Goal: Communication & Community: Answer question/provide support

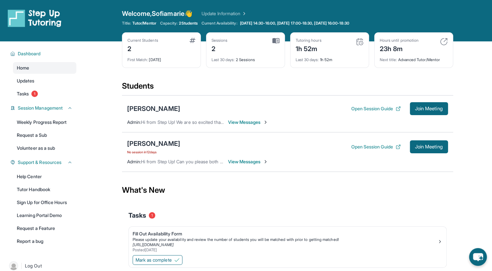
click at [242, 161] on span "View Messages" at bounding box center [248, 161] width 40 height 6
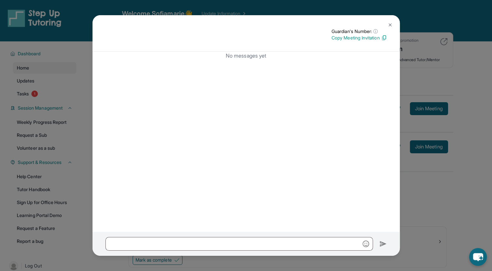
scroll to position [41, 0]
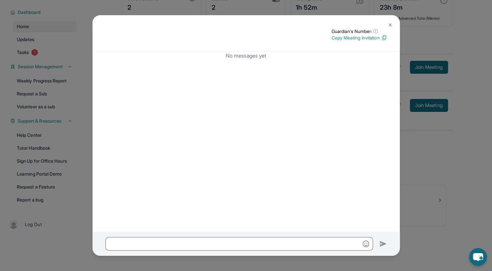
click at [392, 27] on img at bounding box center [389, 24] width 5 height 5
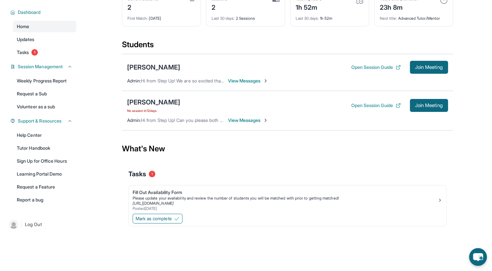
click at [238, 83] on span "View Messages" at bounding box center [248, 81] width 40 height 6
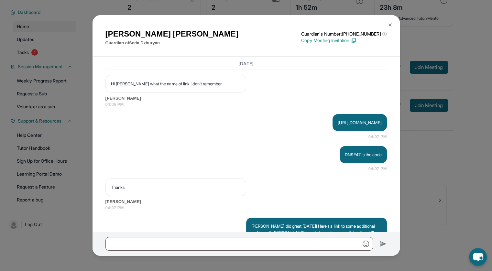
scroll to position [1213, 0]
drag, startPoint x: 261, startPoint y: 147, endPoint x: 381, endPoint y: 144, distance: 120.0
click at [381, 131] on div "[URL][DOMAIN_NAME]" at bounding box center [359, 122] width 54 height 17
click at [382, 144] on div "[DATE] <p>**New Step Up [PERSON_NAME] Chat**: Hi [PERSON_NAME]! This is the sta…" at bounding box center [245, 144] width 307 height 175
drag, startPoint x: 377, startPoint y: 146, endPoint x: 259, endPoint y: 146, distance: 118.0
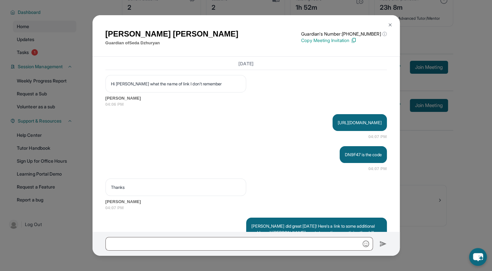
click at [332, 131] on div "[URL][DOMAIN_NAME]" at bounding box center [359, 122] width 54 height 17
copy p "[URL][DOMAIN_NAME]"
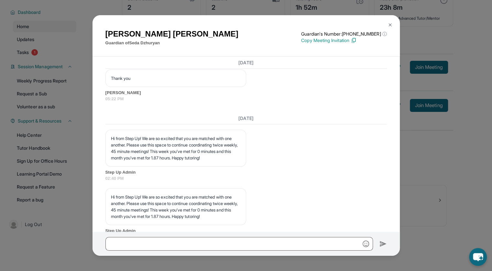
scroll to position [1530, 0]
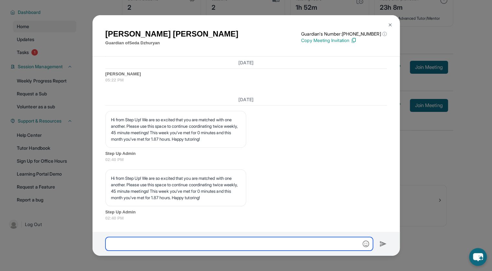
click at [194, 241] on input "text" at bounding box center [238, 244] width 267 height 14
paste input "**********"
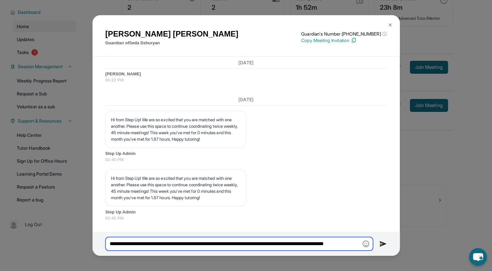
scroll to position [0, 18]
click at [217, 244] on input "**********" at bounding box center [238, 244] width 267 height 14
click at [194, 244] on input "**********" at bounding box center [238, 244] width 267 height 14
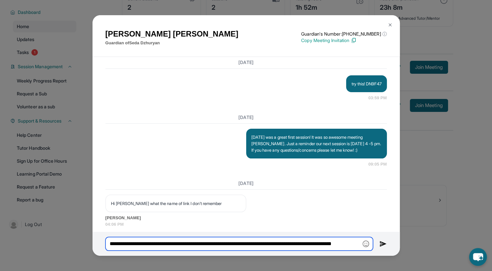
scroll to position [1065, 0]
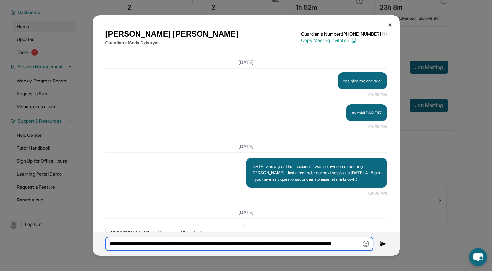
type input "**********"
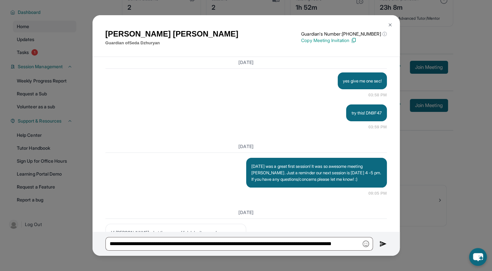
scroll to position [0, 0]
drag, startPoint x: 360, startPoint y: 135, endPoint x: 379, endPoint y: 134, distance: 19.1
click at [379, 121] on div "try this! DN9F47" at bounding box center [366, 112] width 40 height 17
copy p "DN9F47"
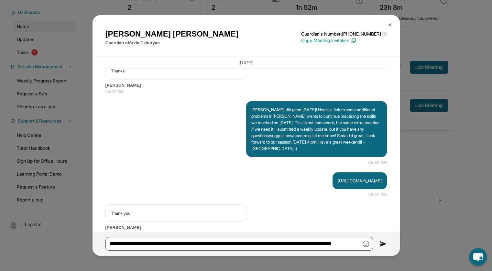
scroll to position [1367, 0]
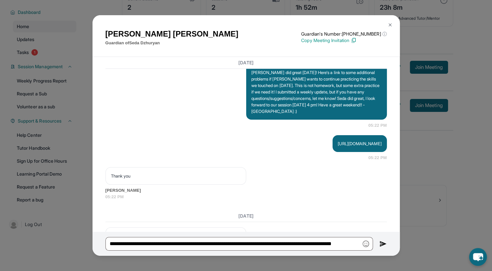
click at [382, 243] on img at bounding box center [382, 244] width 7 height 8
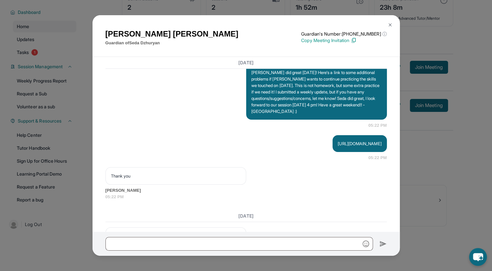
scroll to position [1569, 0]
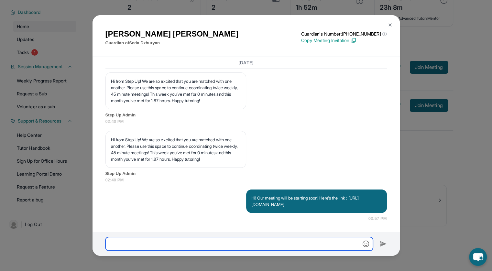
click at [245, 239] on input "text" at bounding box center [238, 244] width 267 height 14
type input "*"
paste input "*******"
type input "**********"
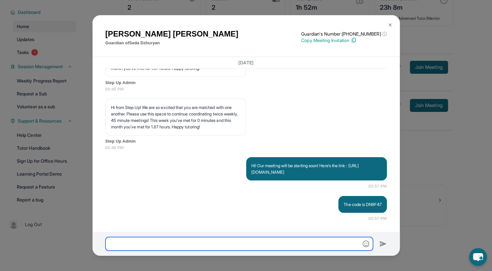
scroll to position [1601, 0]
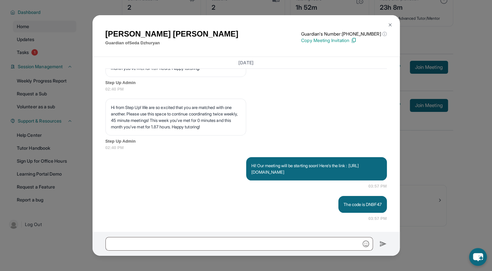
click at [390, 27] on img at bounding box center [389, 24] width 5 height 5
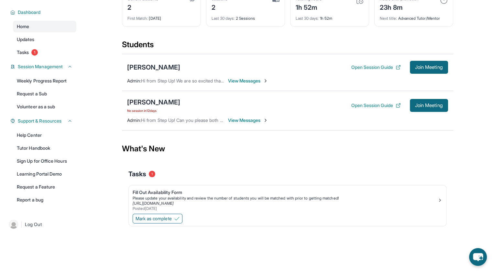
click at [244, 80] on span "View Messages" at bounding box center [248, 81] width 40 height 6
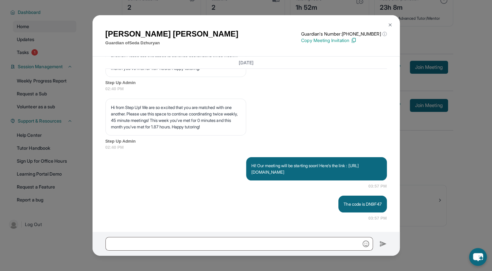
click at [390, 24] on img at bounding box center [389, 24] width 5 height 5
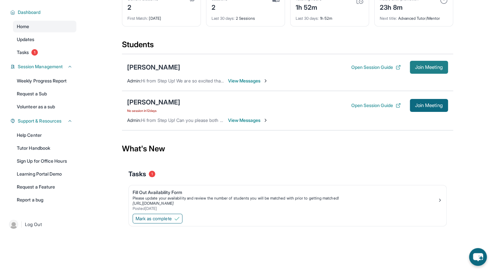
click at [437, 66] on span "Join Meeting" at bounding box center [429, 67] width 28 height 4
click at [361, 66] on button "Open Session Guide" at bounding box center [375, 67] width 49 height 6
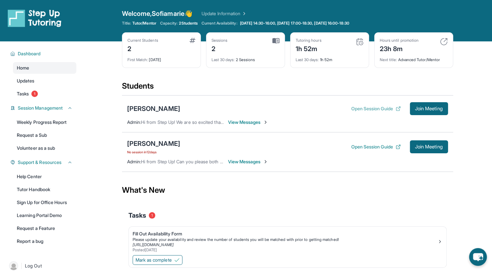
click at [385, 111] on button "Open Session Guide" at bounding box center [375, 108] width 49 height 6
